Goal: Find specific page/section: Find specific page/section

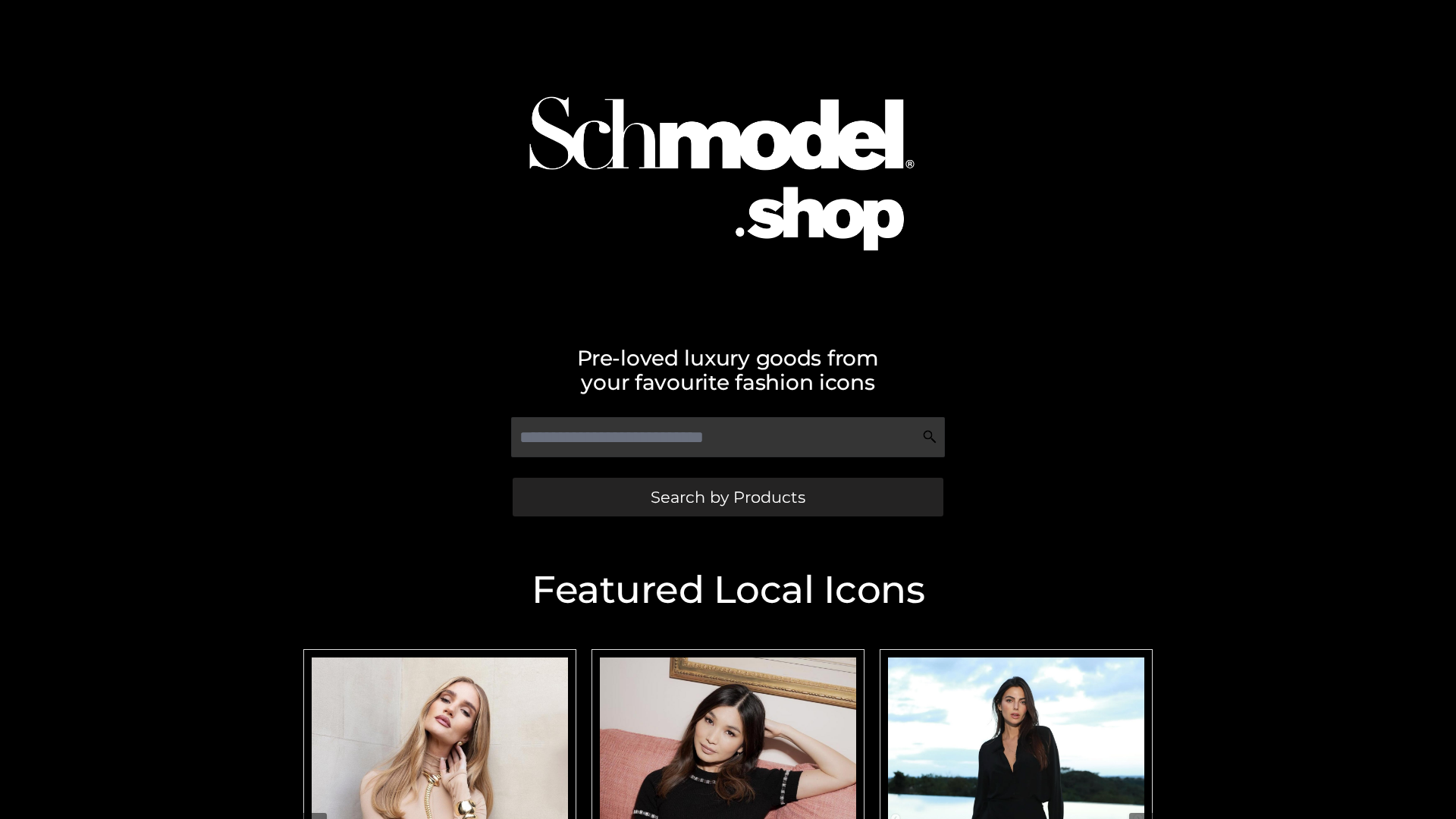
click at [727, 497] on span "Search by Products" at bounding box center [728, 497] width 155 height 16
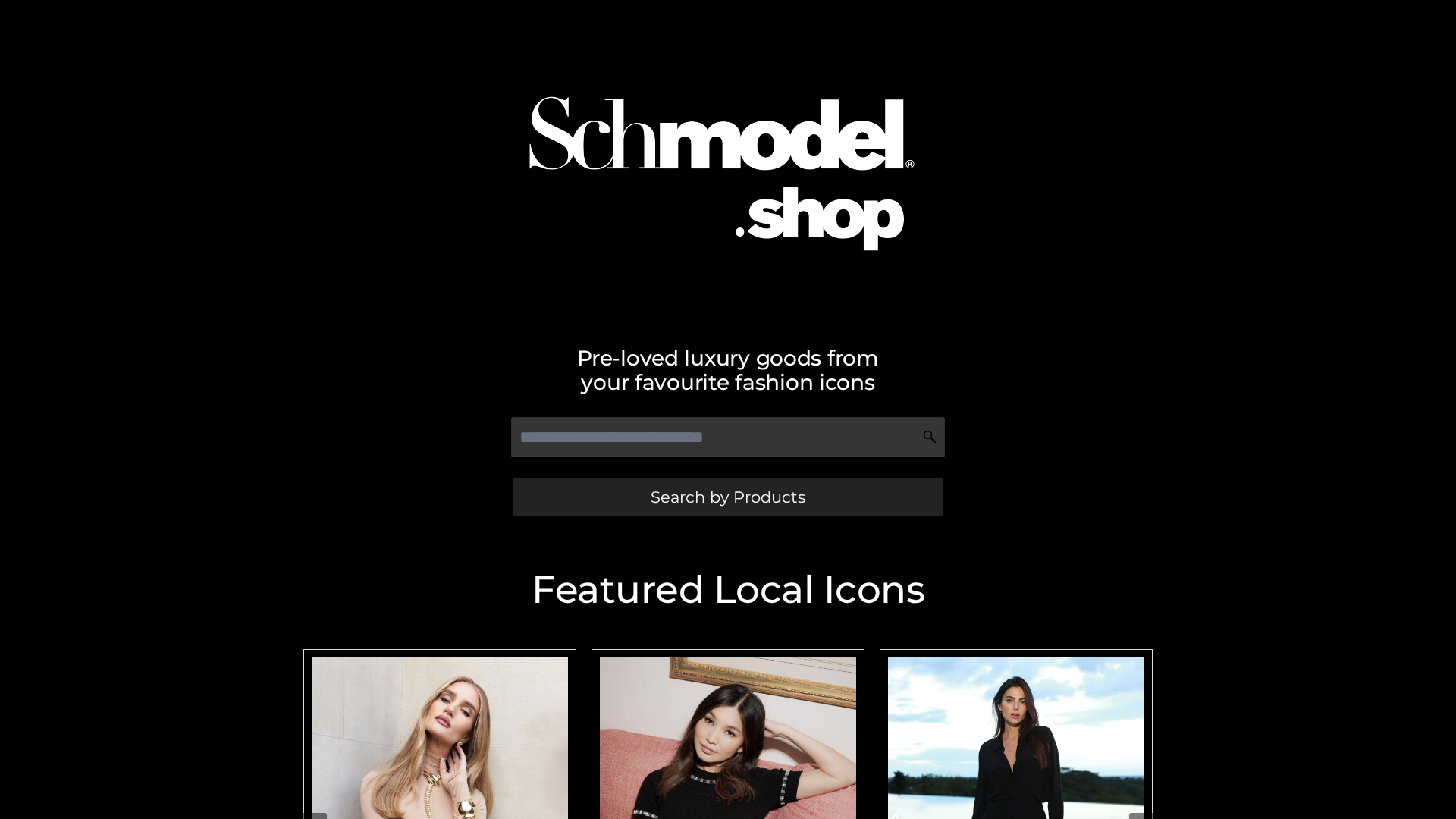
click at [727, 497] on span "Search by Products" at bounding box center [728, 497] width 155 height 16
